Goal: Task Accomplishment & Management: Use online tool/utility

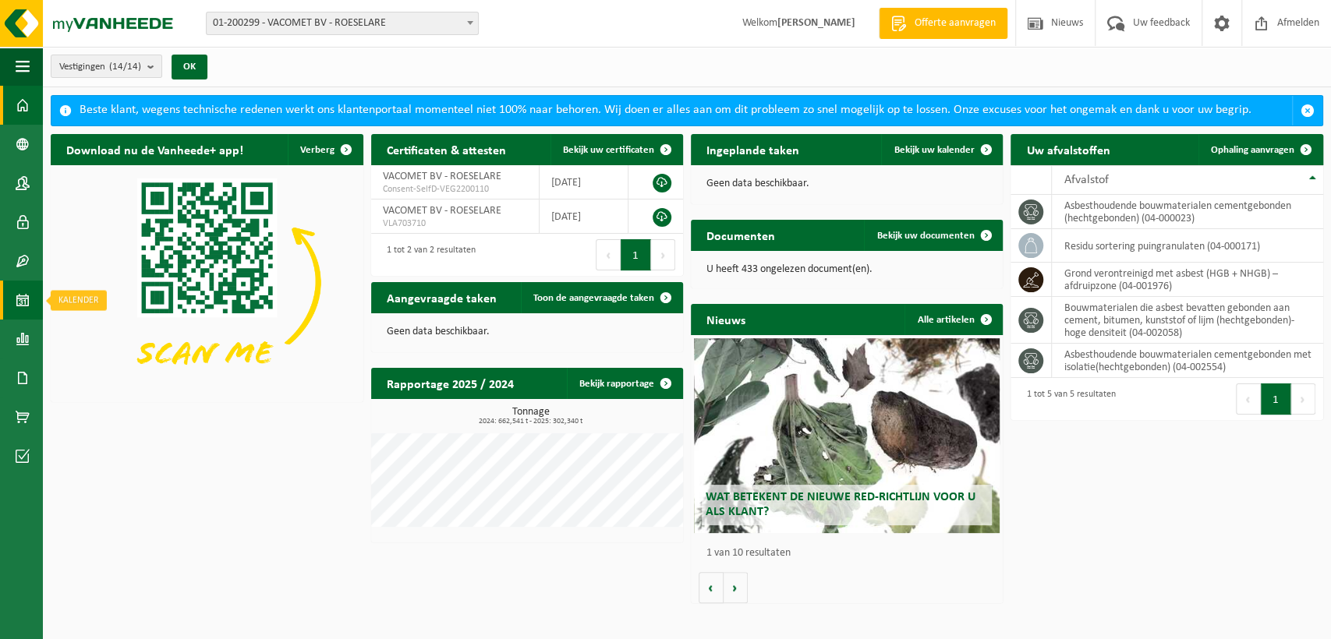
click at [23, 298] on span at bounding box center [23, 300] width 14 height 39
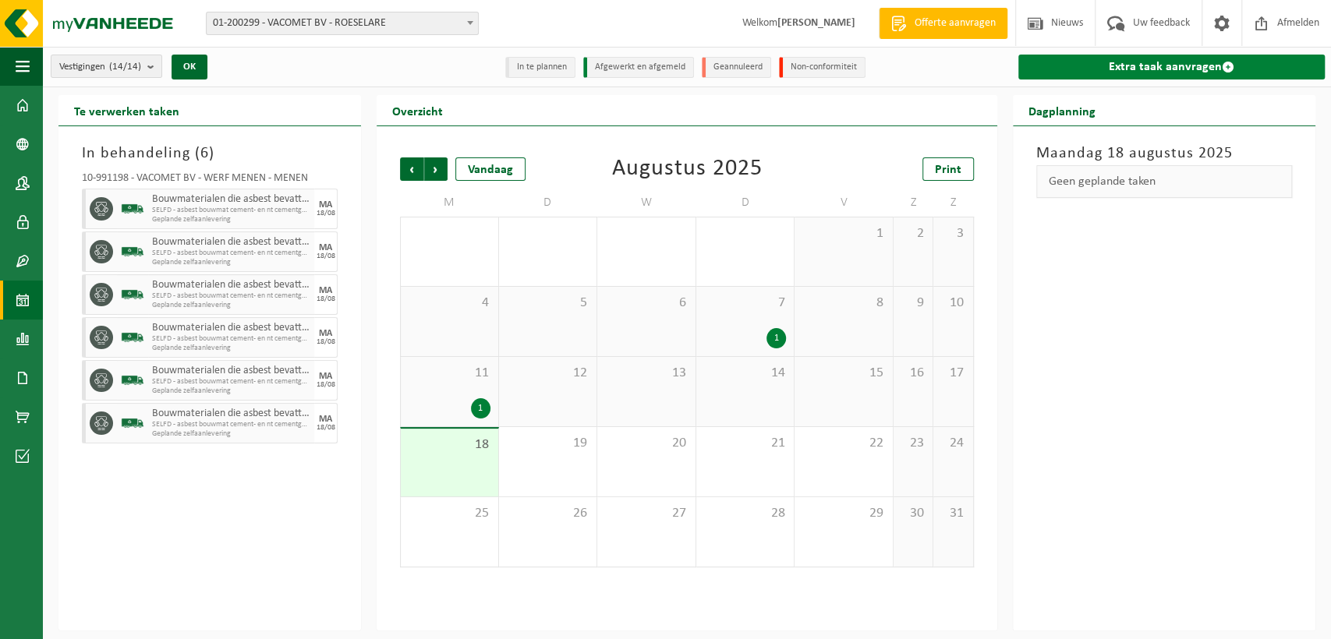
click at [1185, 70] on link "Extra taak aanvragen" at bounding box center [1171, 67] width 306 height 25
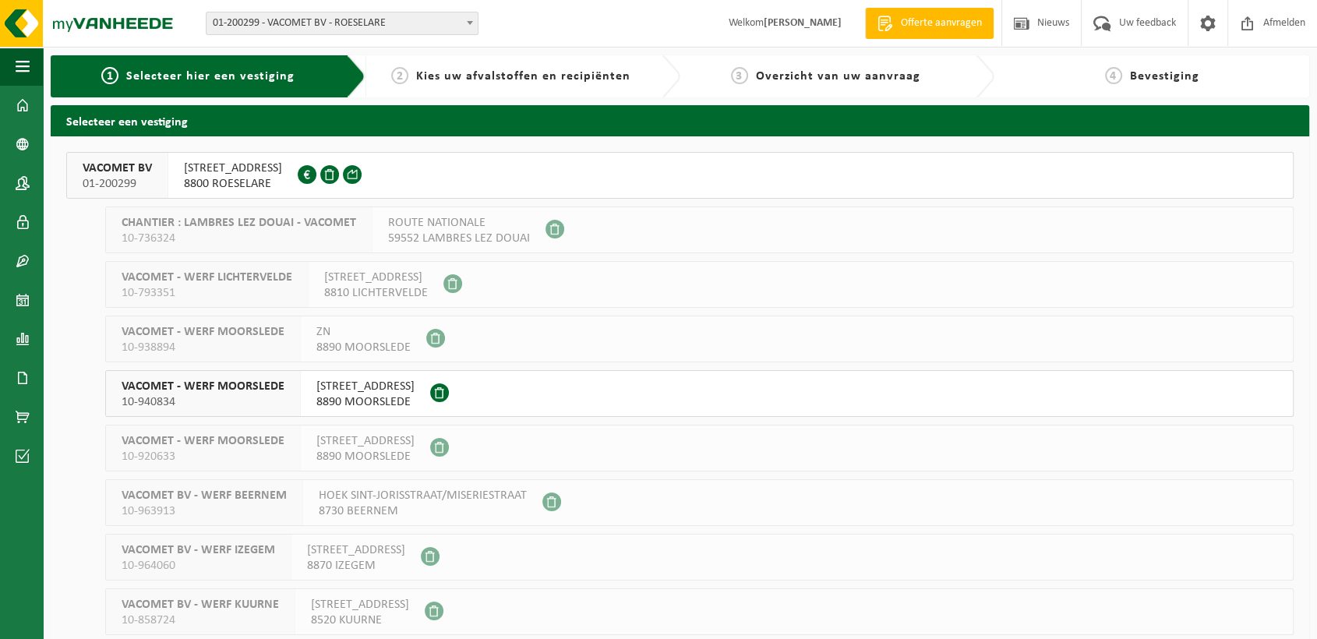
click at [257, 169] on span "REGENBEEKSTRAAT 17" at bounding box center [233, 169] width 98 height 16
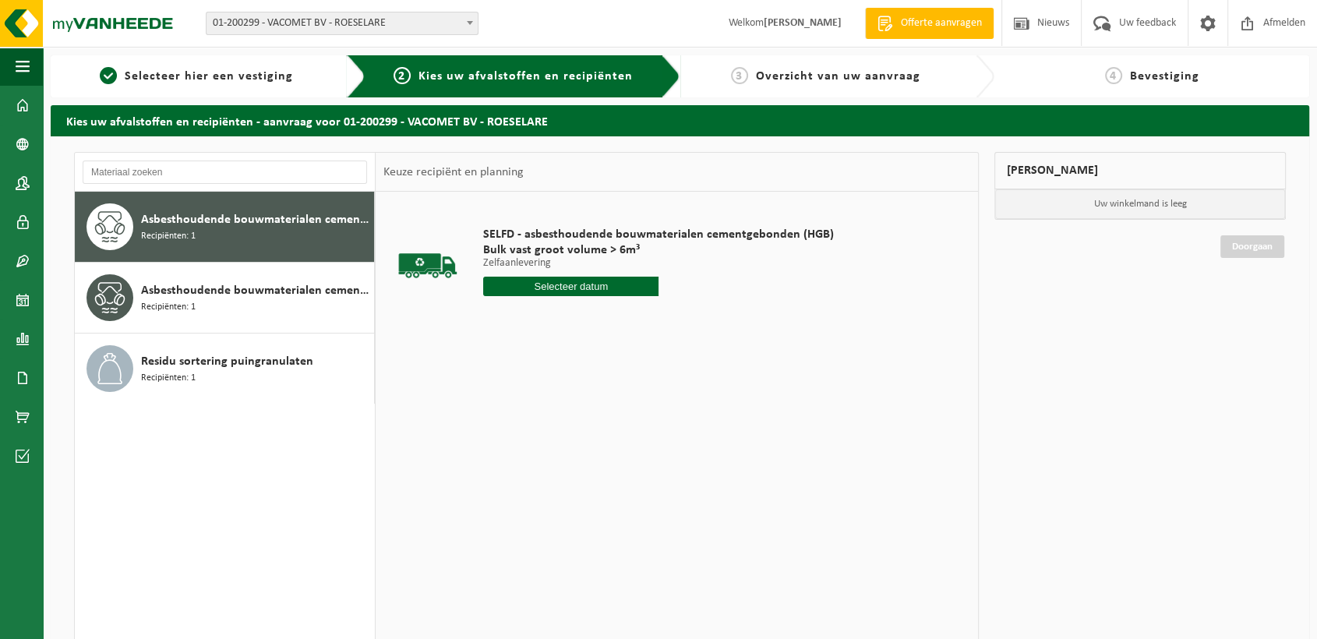
click at [592, 283] on input "text" at bounding box center [570, 286] width 175 height 19
click at [531, 446] on div "19" at bounding box center [524, 449] width 27 height 25
type input "Van 2025-08-19"
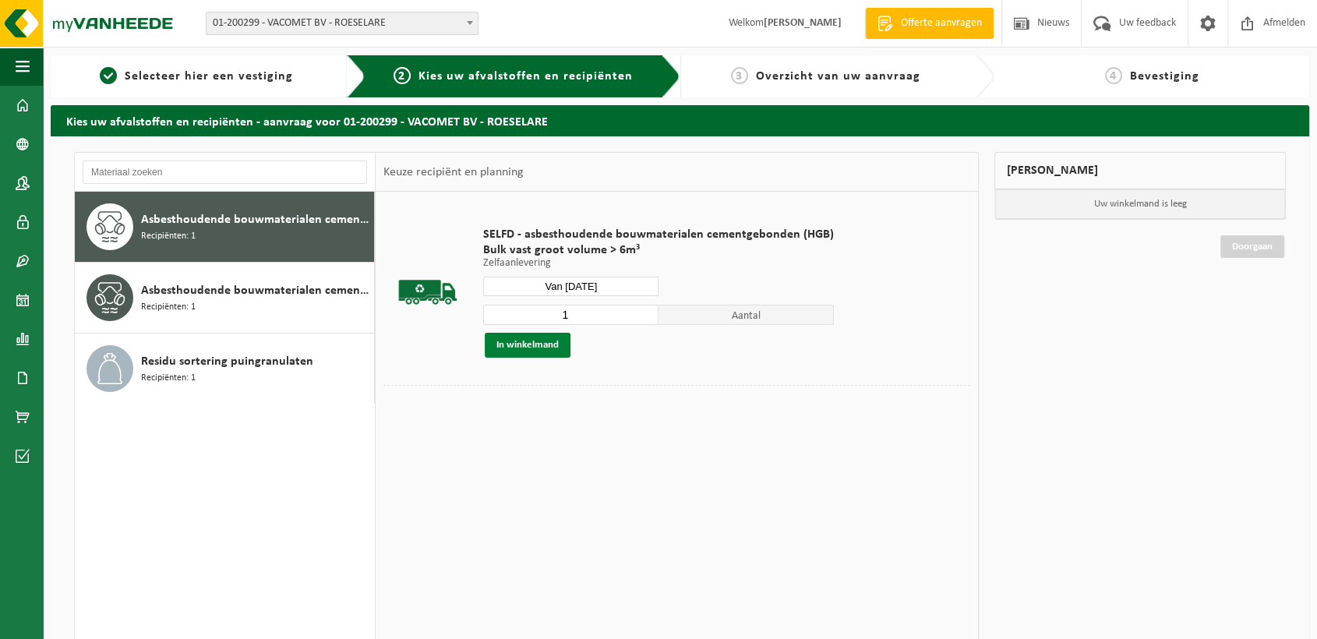
click at [532, 343] on button "In winkelmand" at bounding box center [528, 345] width 86 height 25
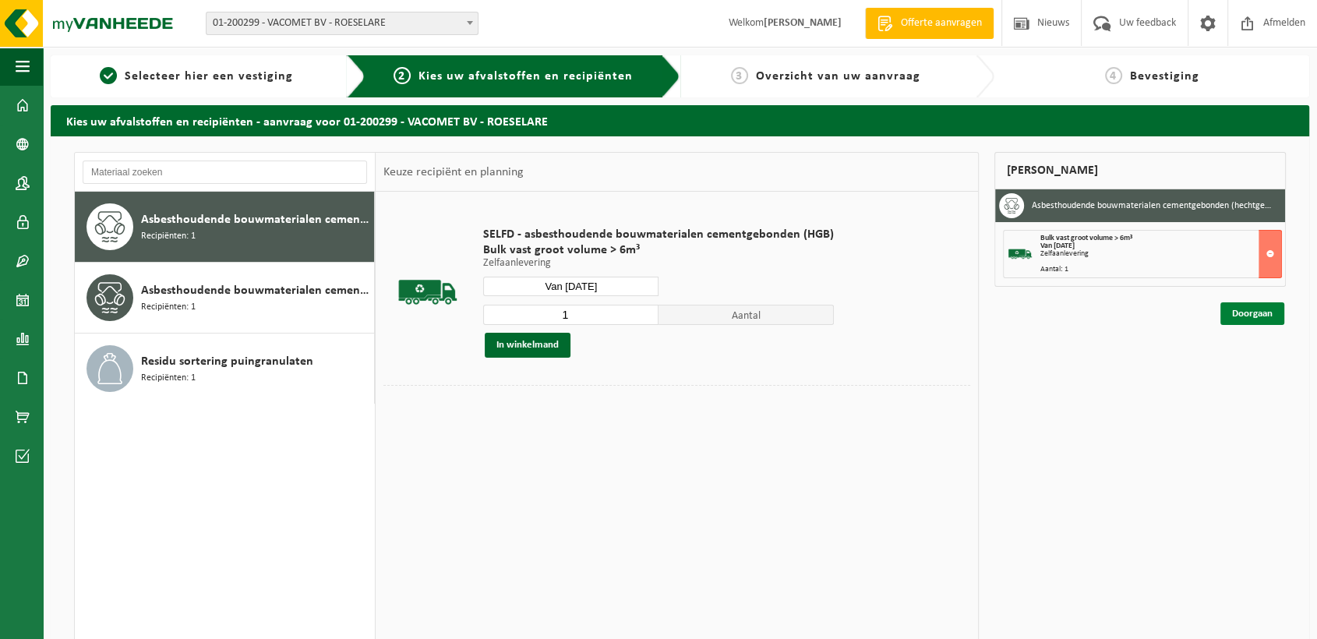
click at [1278, 318] on link "Doorgaan" at bounding box center [1253, 313] width 64 height 23
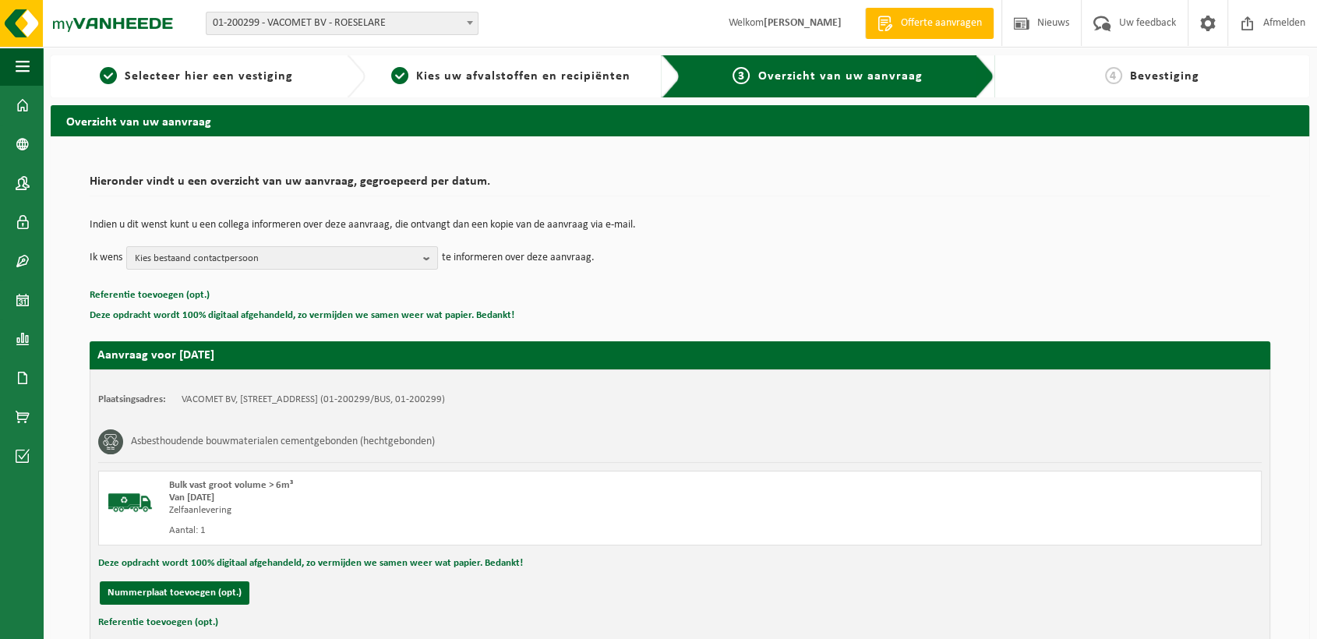
scroll to position [108, 0]
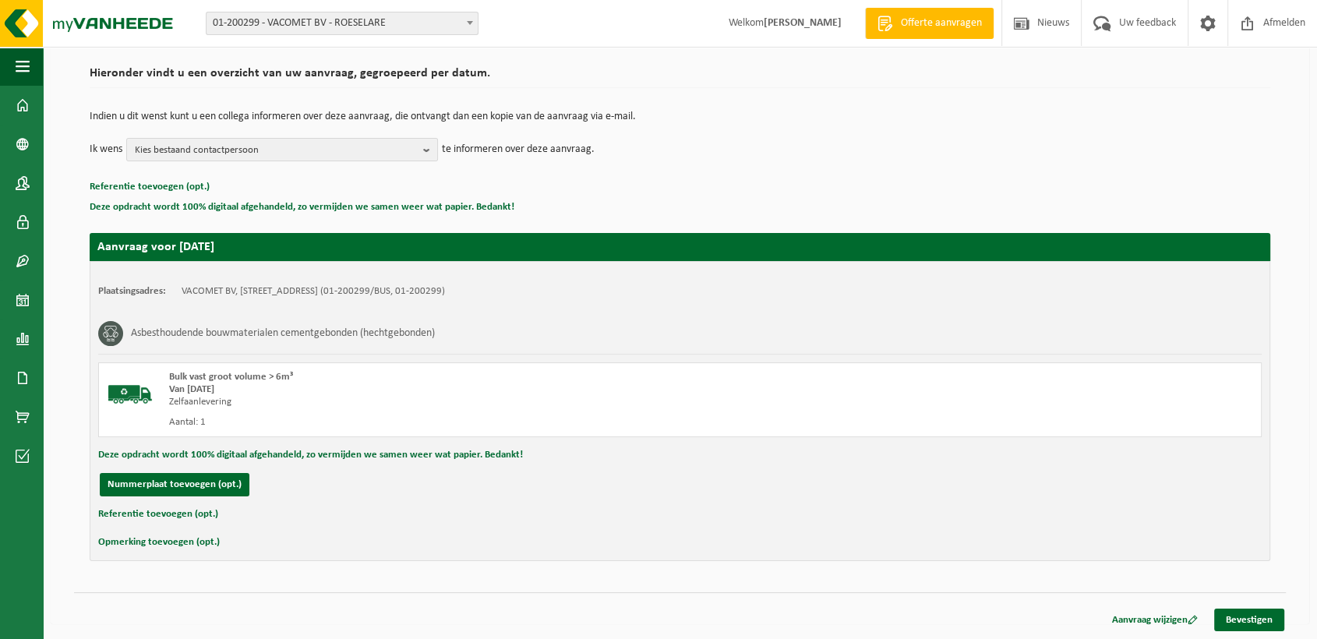
click at [149, 516] on button "Referentie toevoegen (opt.)" at bounding box center [158, 514] width 120 height 20
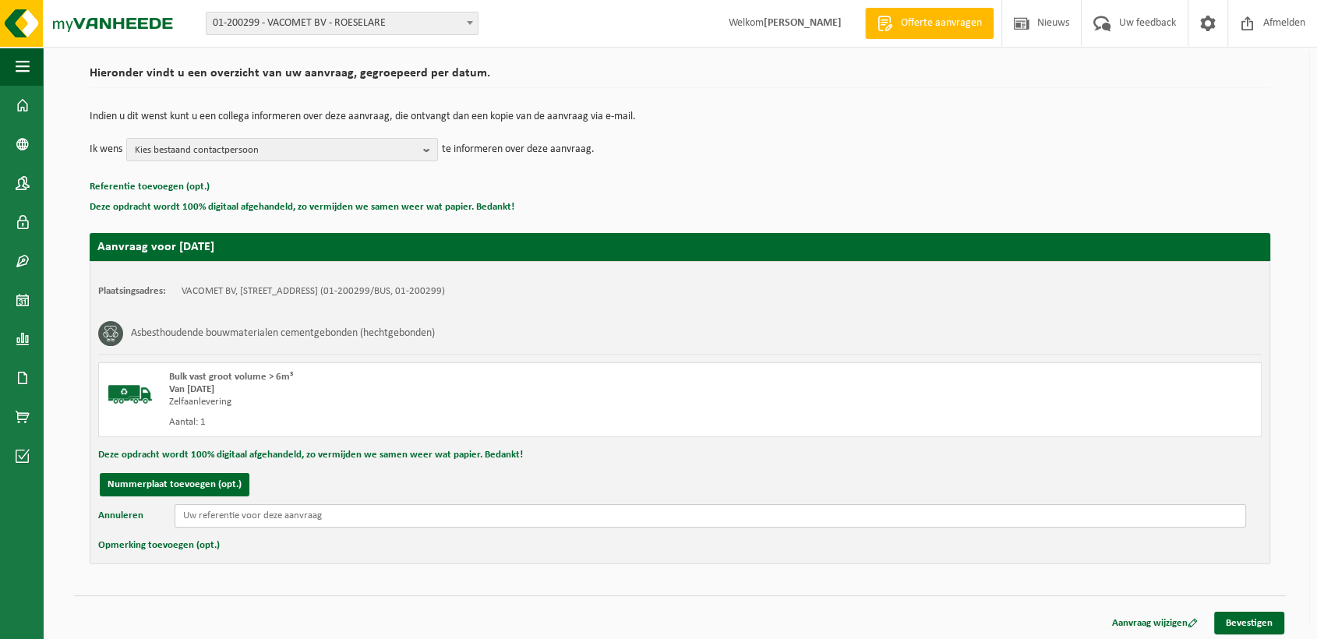
click at [281, 512] on input "text" at bounding box center [711, 515] width 1072 height 23
paste input "Kleine Kachtemstraat 3 te Roeselare"
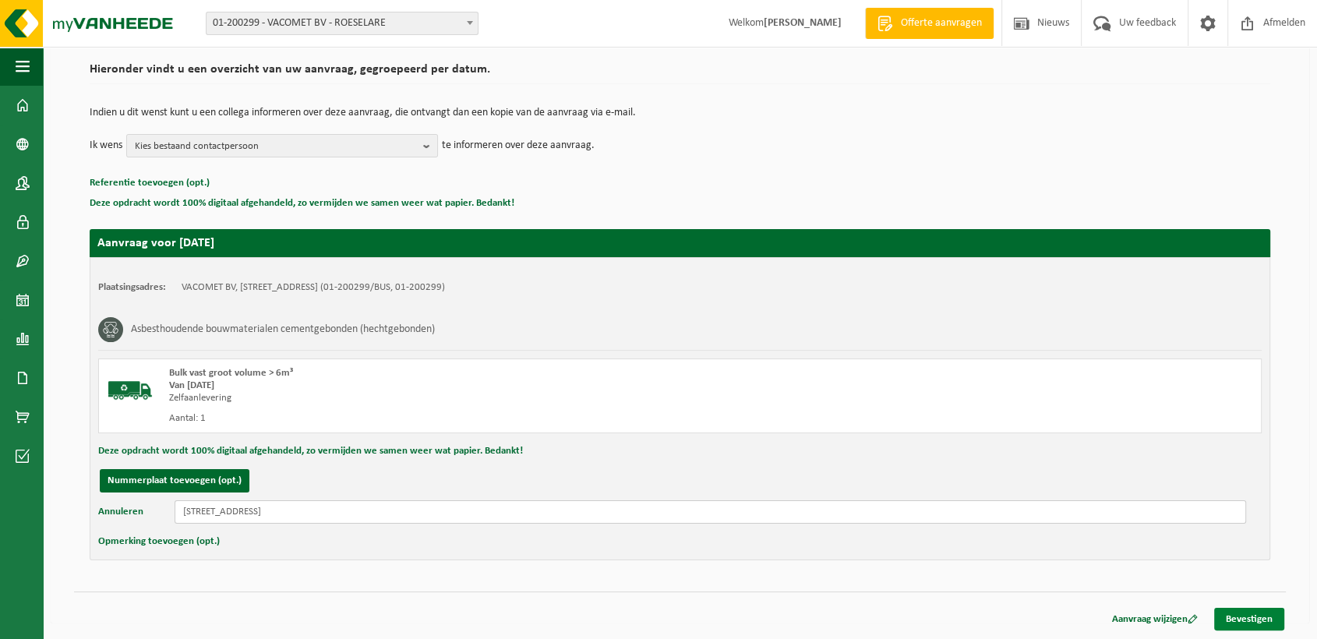
type input "Kleine Kachtemstraat 3 te Roeselare"
click at [1255, 621] on link "Bevestigen" at bounding box center [1250, 619] width 70 height 23
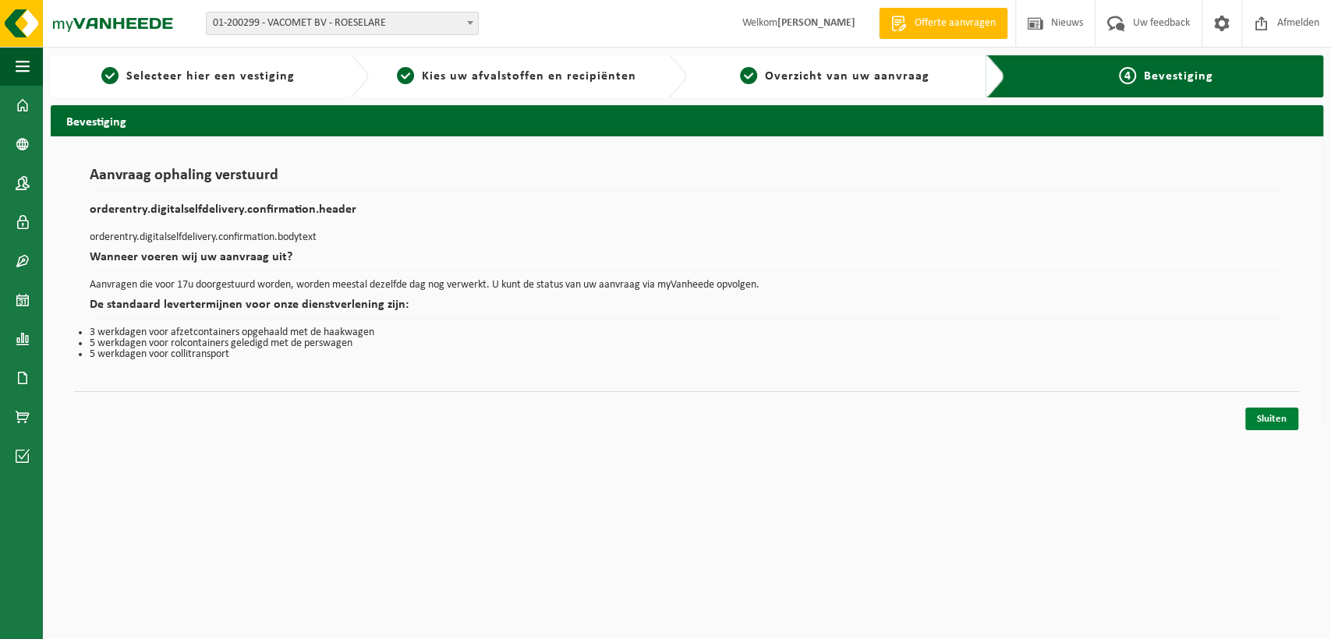
click at [1262, 426] on link "Sluiten" at bounding box center [1271, 419] width 53 height 23
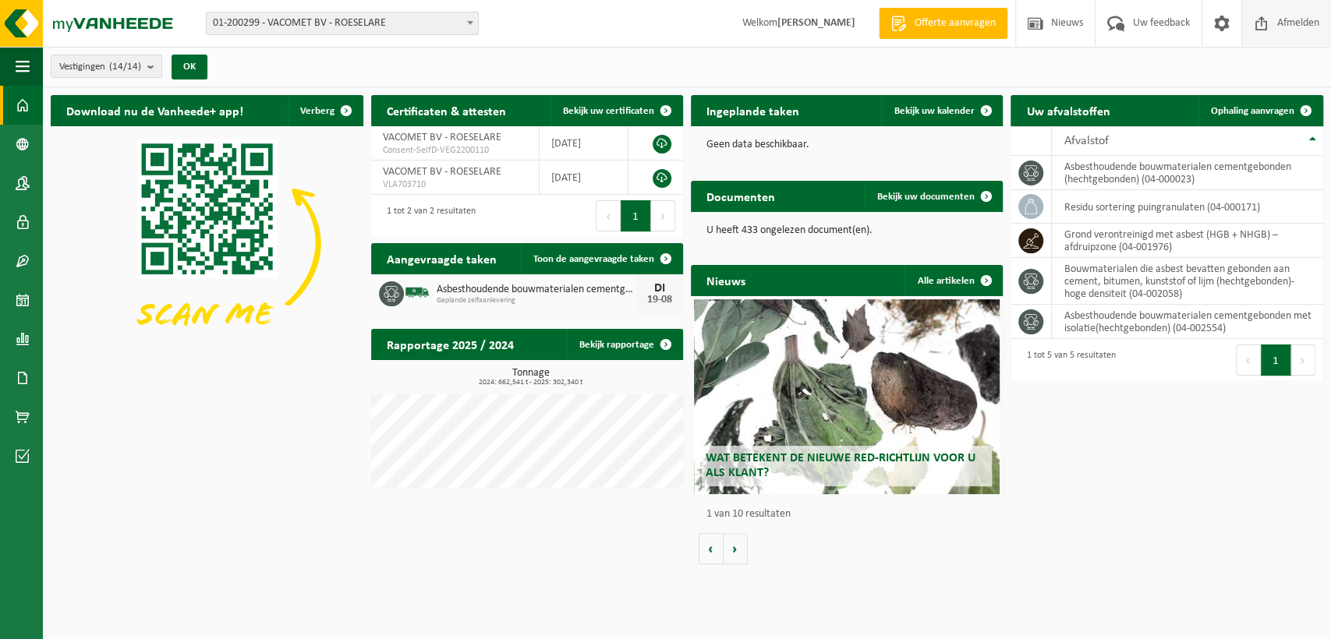
click at [1292, 28] on span "Afmelden" at bounding box center [1298, 23] width 50 height 46
